Goal: Contribute content

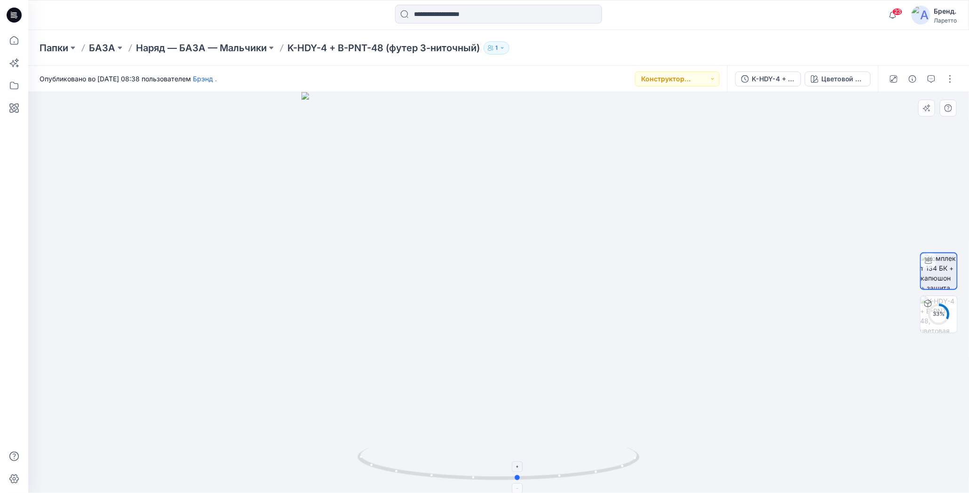
drag, startPoint x: 500, startPoint y: 480, endPoint x: 520, endPoint y: 464, distance: 25.1
click at [520, 464] on icon at bounding box center [500, 465] width 285 height 35
drag, startPoint x: 518, startPoint y: 477, endPoint x: 463, endPoint y: 477, distance: 55.0
click at [463, 477] on circle at bounding box center [465, 478] width 6 height 6
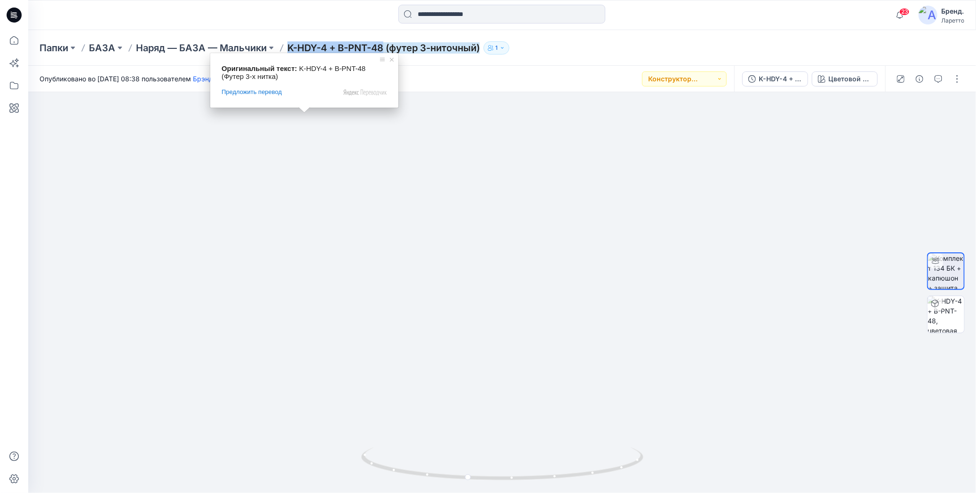
drag, startPoint x: 288, startPoint y: 37, endPoint x: 383, endPoint y: 48, distance: 95.3
click at [383, 48] on div "Папки БАЗА Наряд — БАЗА — Мальчики K-HDY-4 + B-PNT-48 (футер 3-ниточный) 1" at bounding box center [502, 48] width 948 height 36
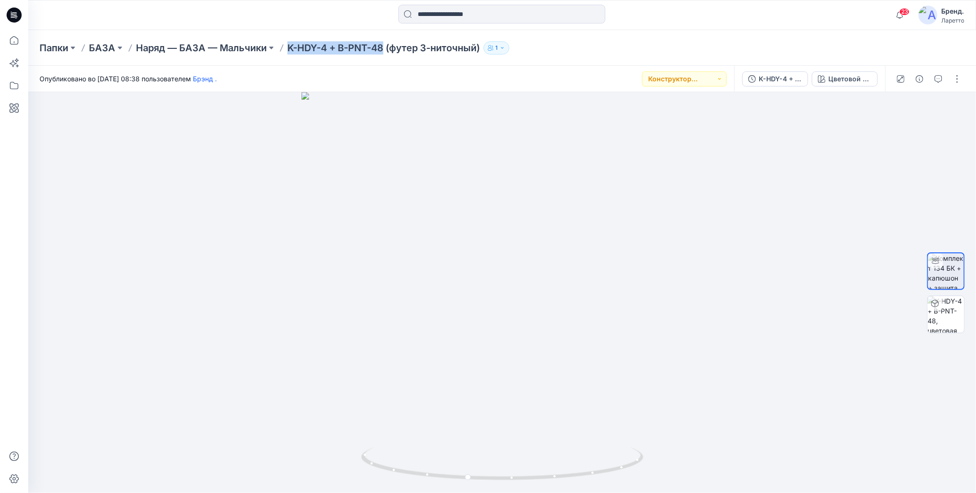
copy ya-tr-span "K-HDY-4 + B-PNT-48"
click at [959, 75] on button "button" at bounding box center [957, 79] width 15 height 15
click at [881, 126] on icon "button" at bounding box center [884, 128] width 8 height 8
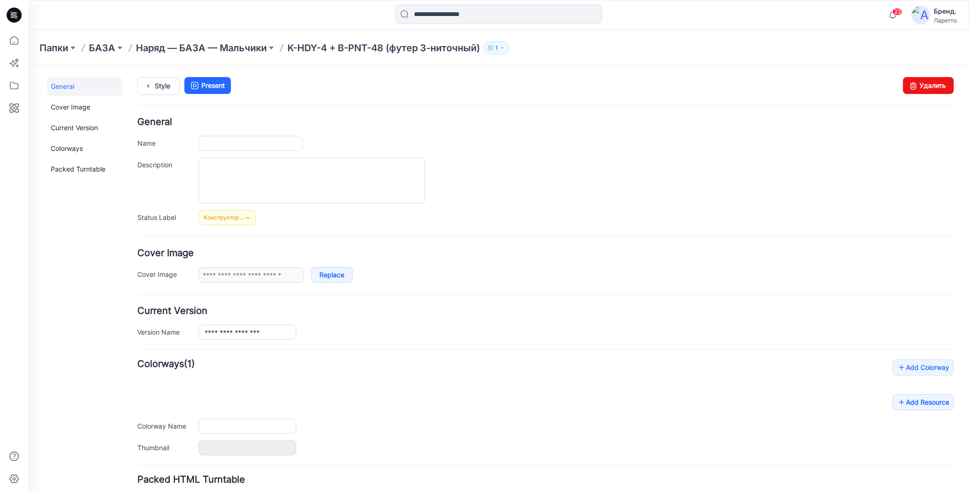
type input "**********"
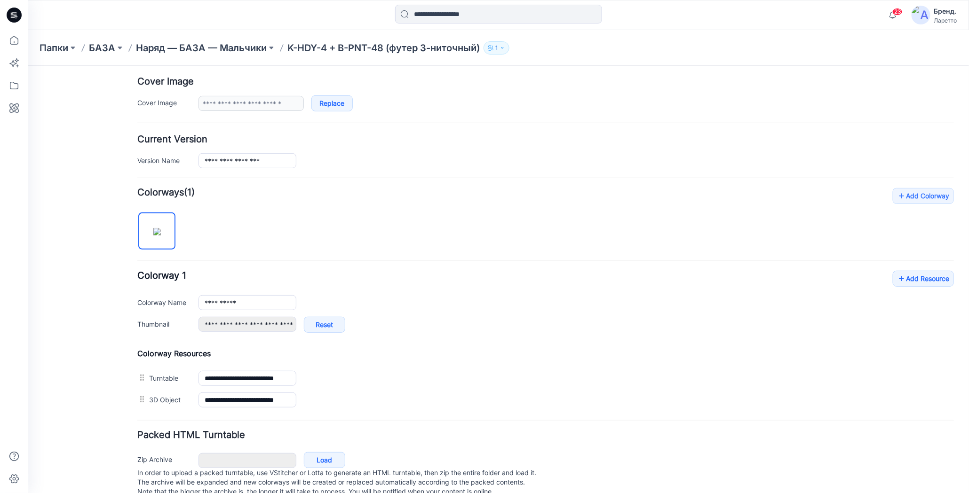
scroll to position [192, 0]
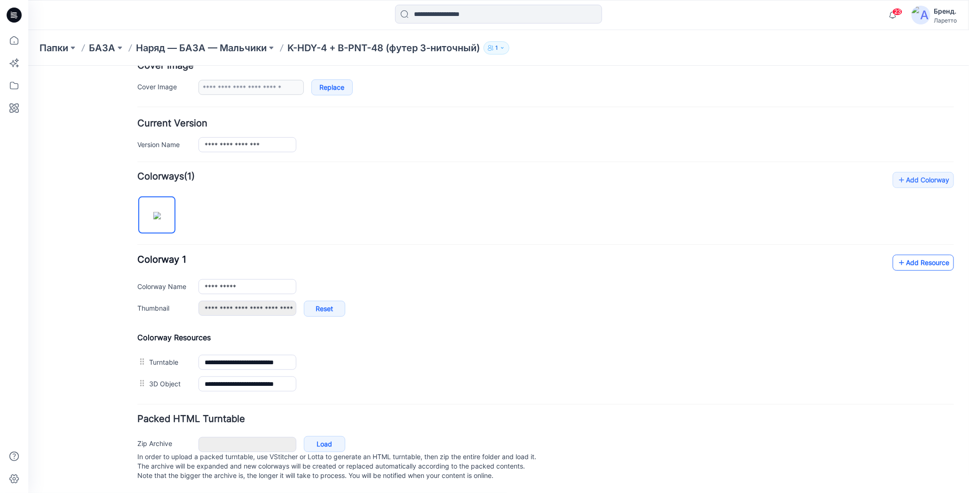
click at [892, 257] on link "Add Resource" at bounding box center [922, 262] width 61 height 16
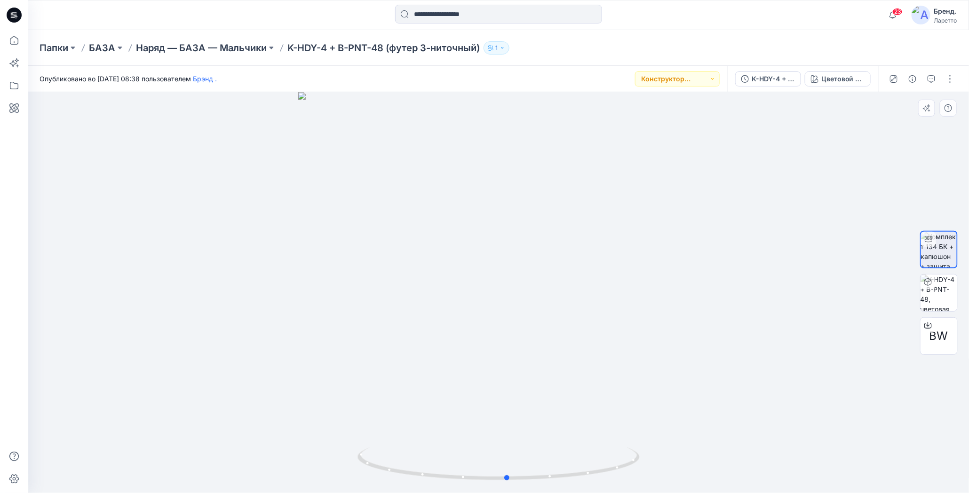
drag, startPoint x: 500, startPoint y: 482, endPoint x: 797, endPoint y: 369, distance: 317.9
click at [797, 369] on div at bounding box center [498, 292] width 941 height 401
